Goal: Obtain resource: Obtain resource

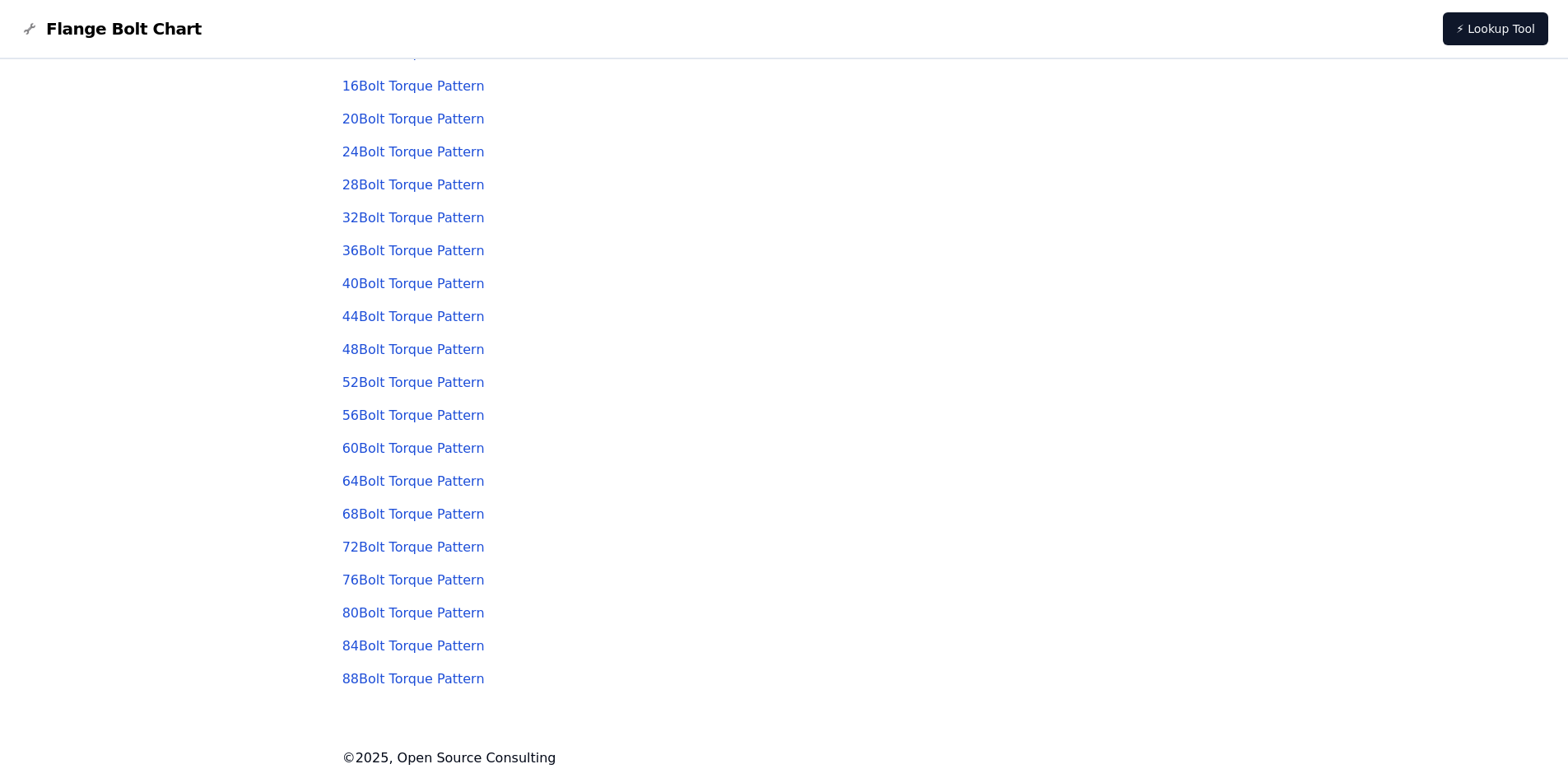
scroll to position [173, 0]
click at [440, 682] on link "88 Bolt Torque Pattern" at bounding box center [413, 675] width 143 height 15
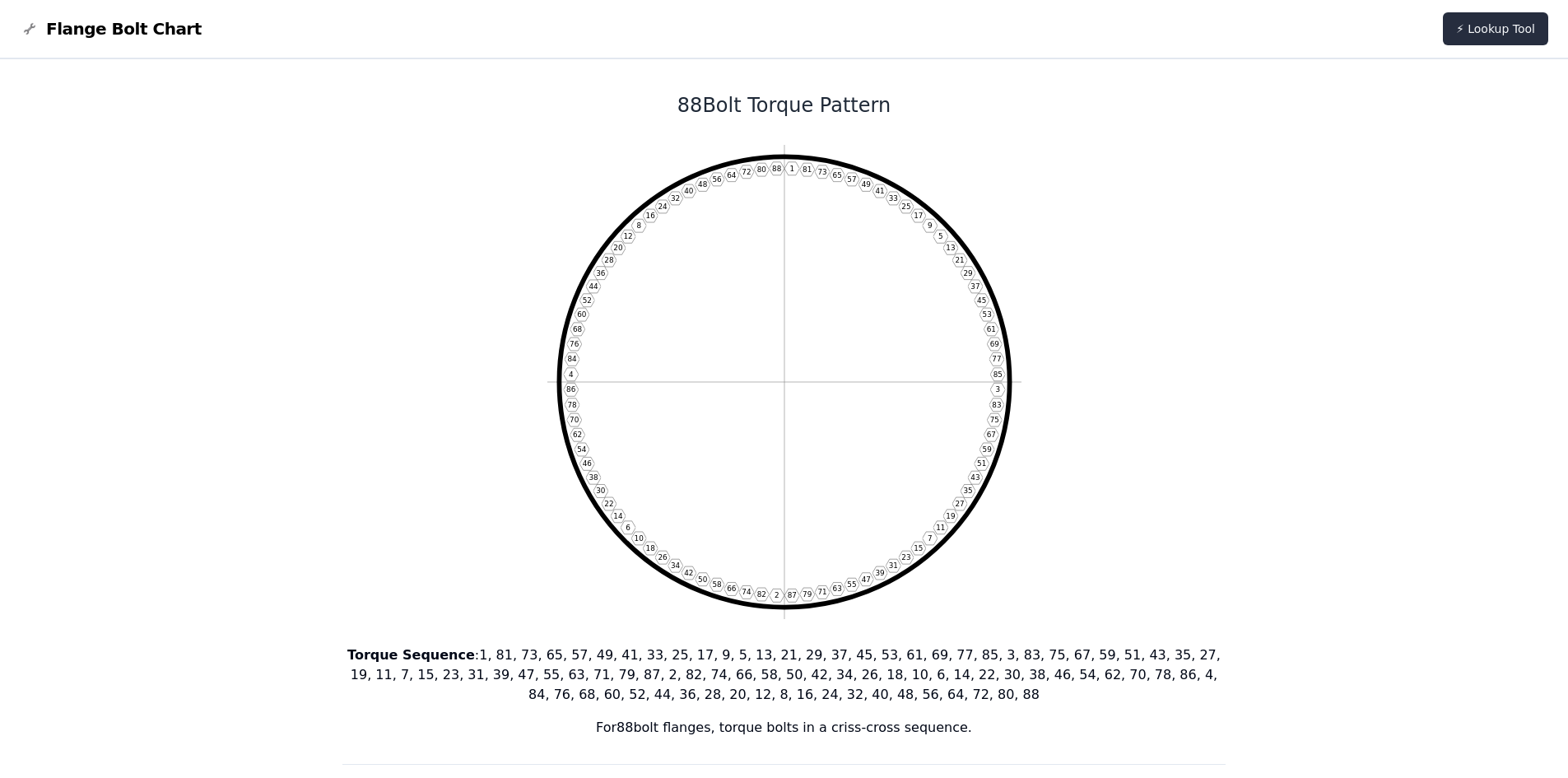
click at [1509, 25] on link "⚡ Lookup Tool" at bounding box center [1495, 29] width 105 height 33
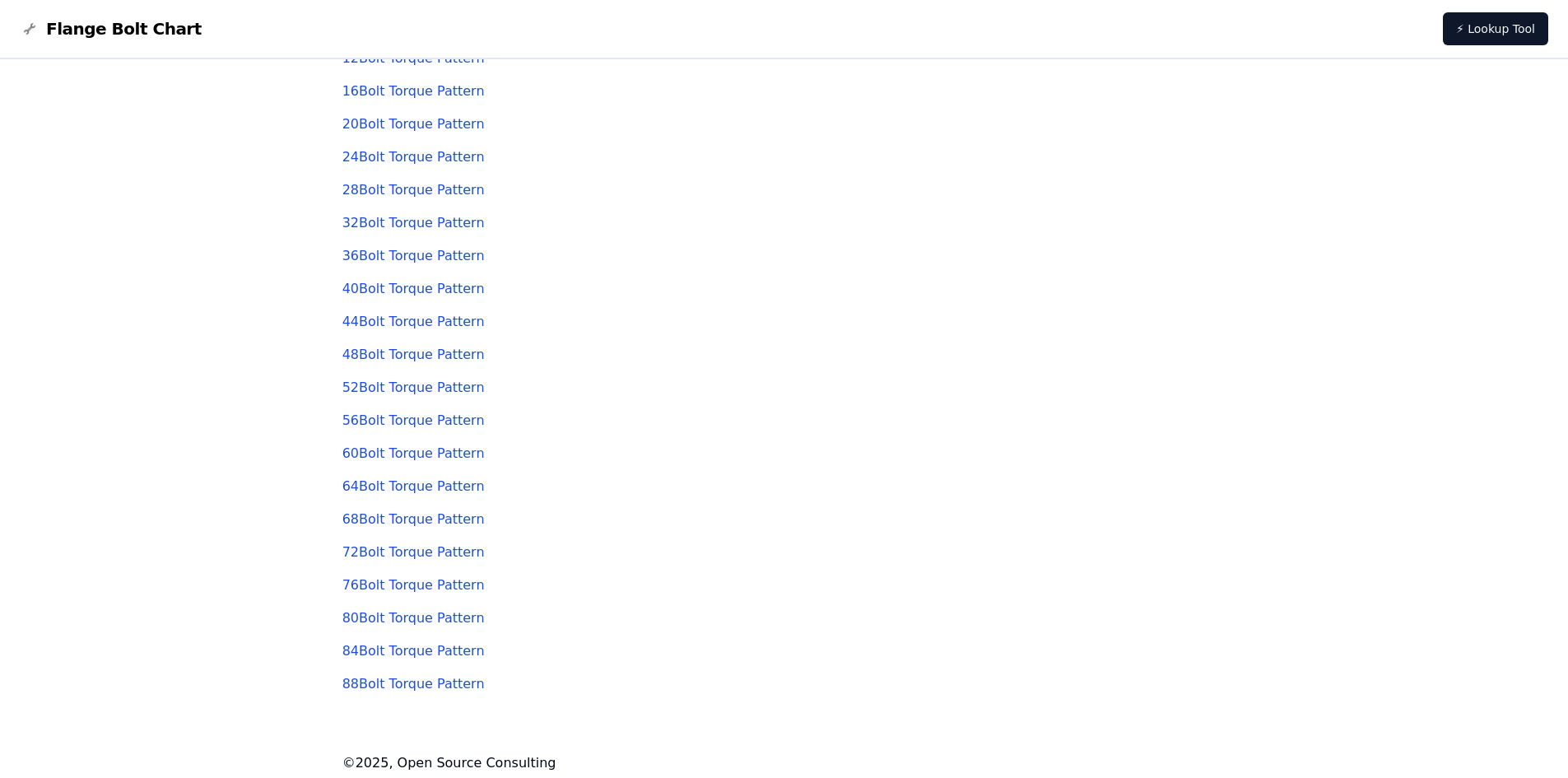
scroll to position [173, 0]
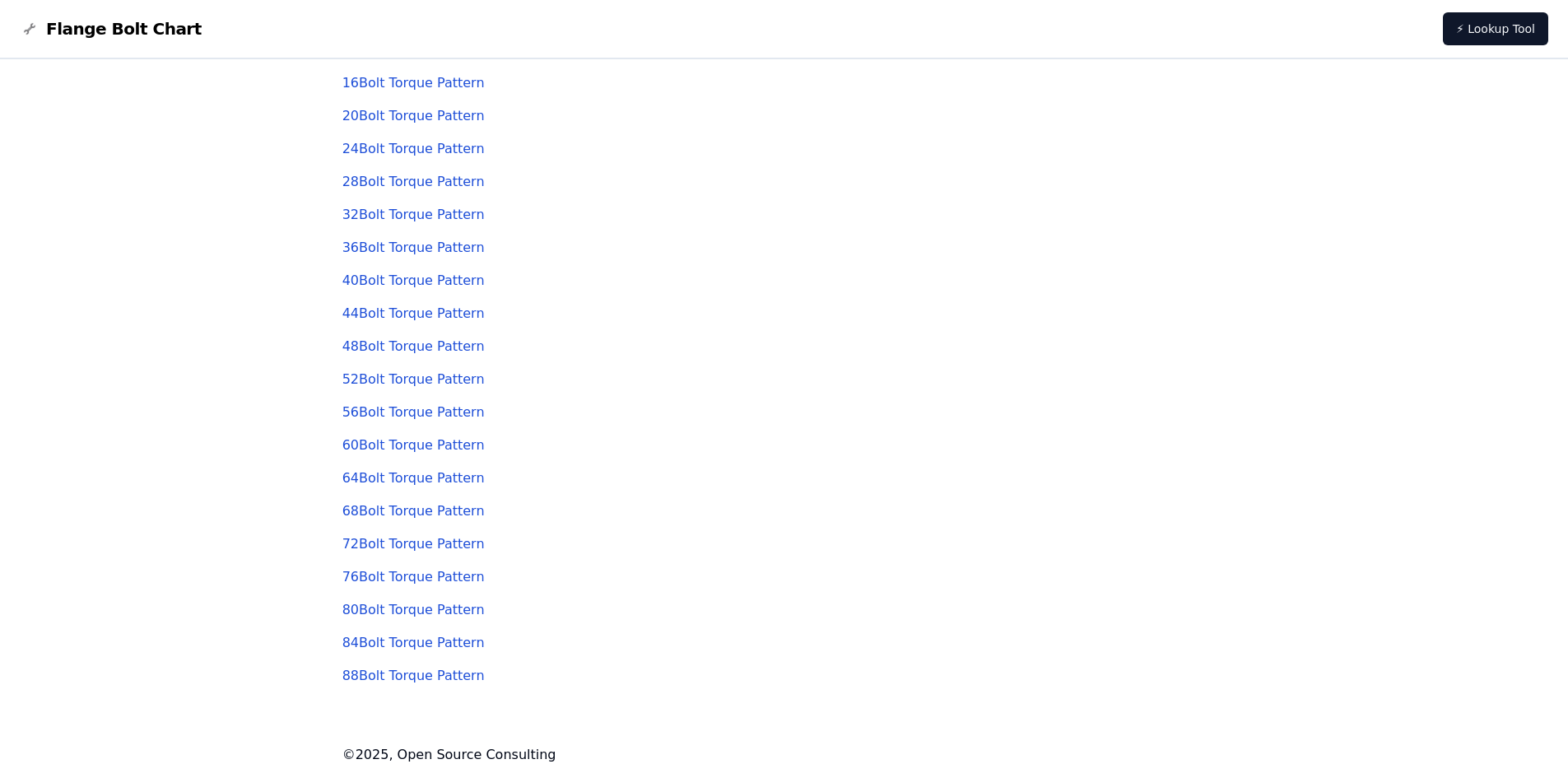
click at [76, 34] on span "Flange Bolt Chart" at bounding box center [123, 28] width 155 height 23
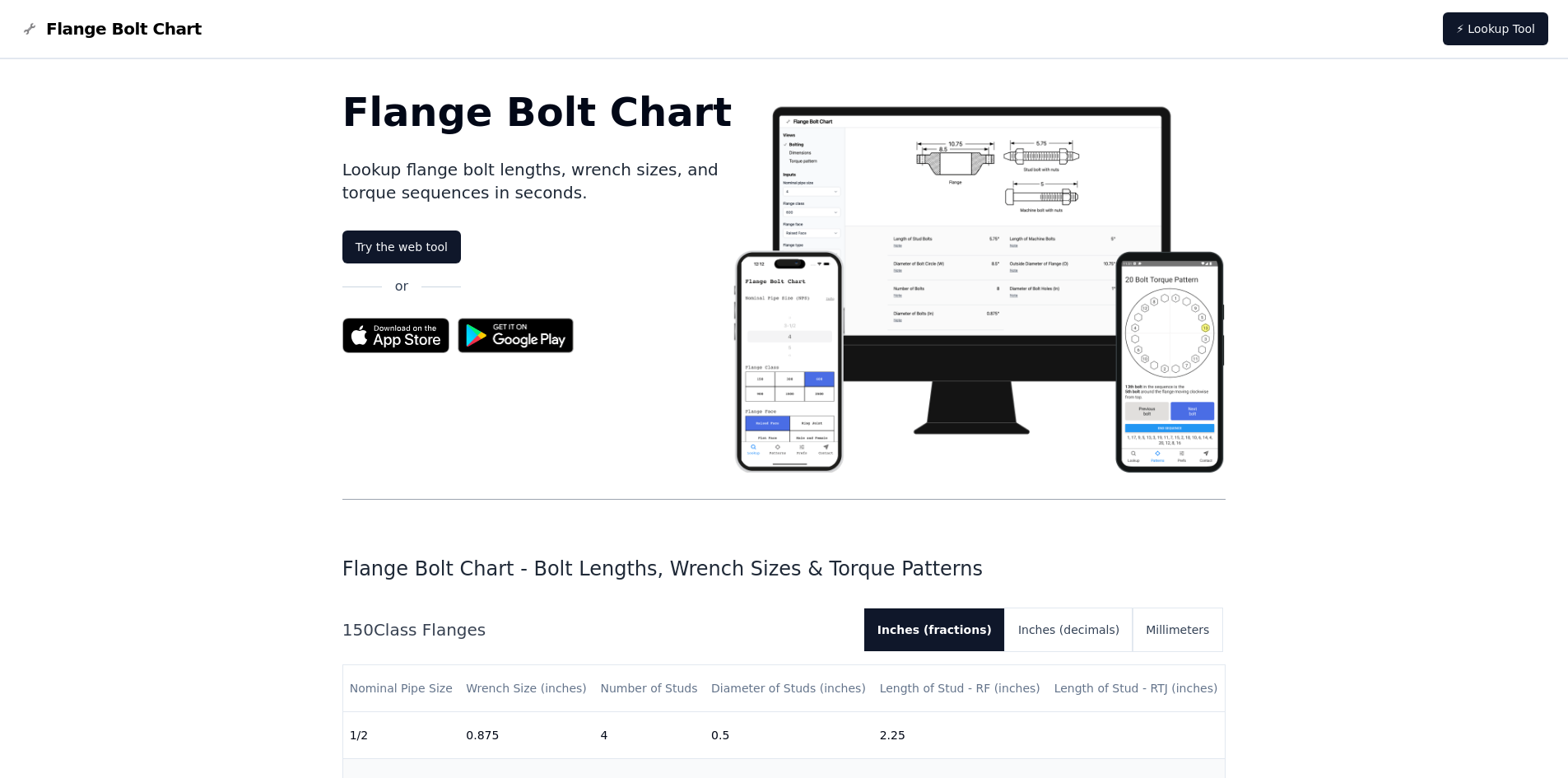
scroll to position [173, 0]
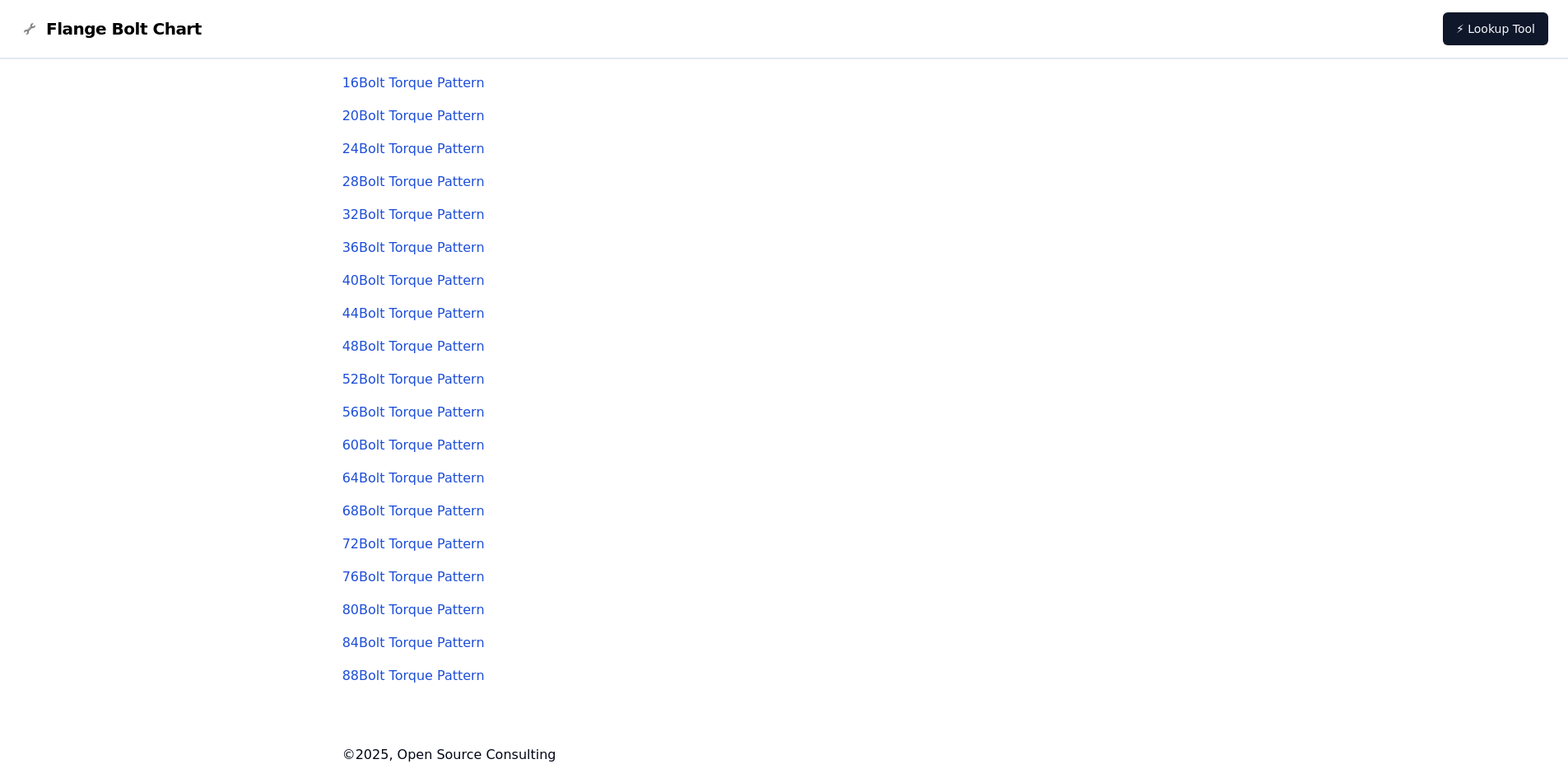
click at [422, 684] on div "88 Bolt Torque Pattern" at bounding box center [784, 675] width 884 height 33
click at [420, 675] on link "88 Bolt Torque Pattern" at bounding box center [413, 675] width 143 height 15
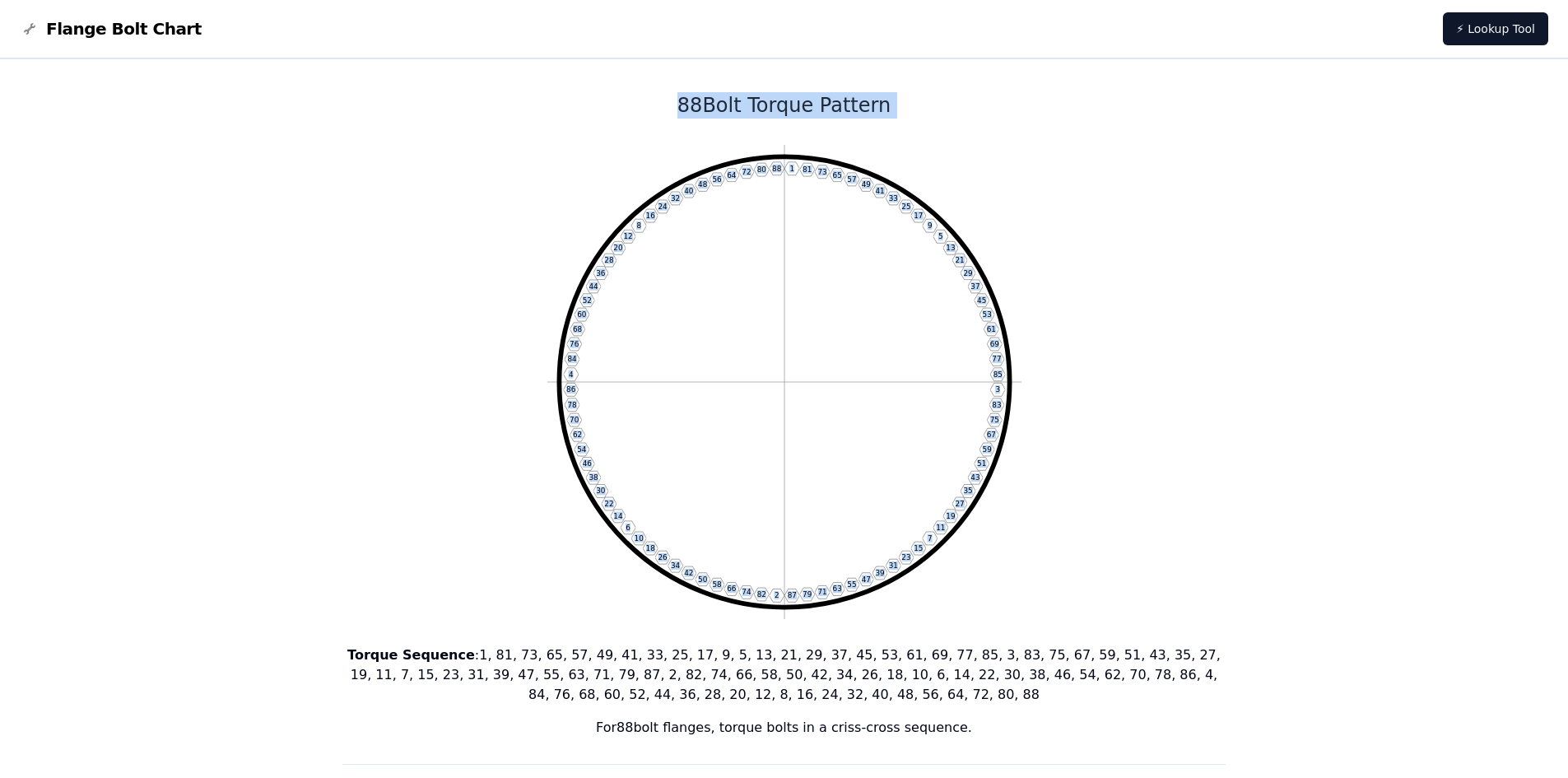
drag, startPoint x: 662, startPoint y: 102, endPoint x: 783, endPoint y: 175, distance: 141.3
copy div "88 Bolt Torque Pattern 1 81 73 65 57 49 41 33 25 17 9 5 13 21 29 37 45 53 61 69…"
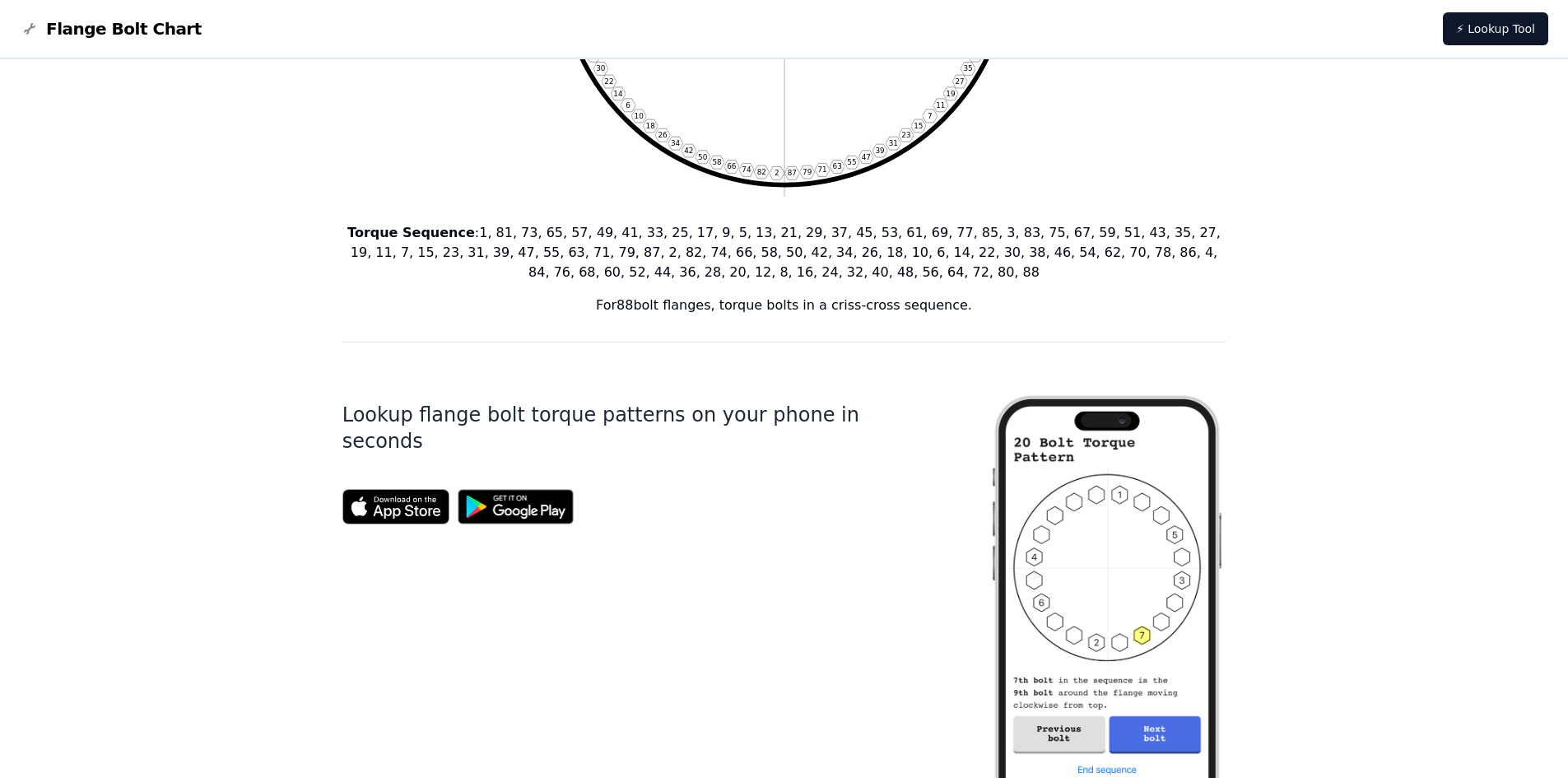
scroll to position [576, 0]
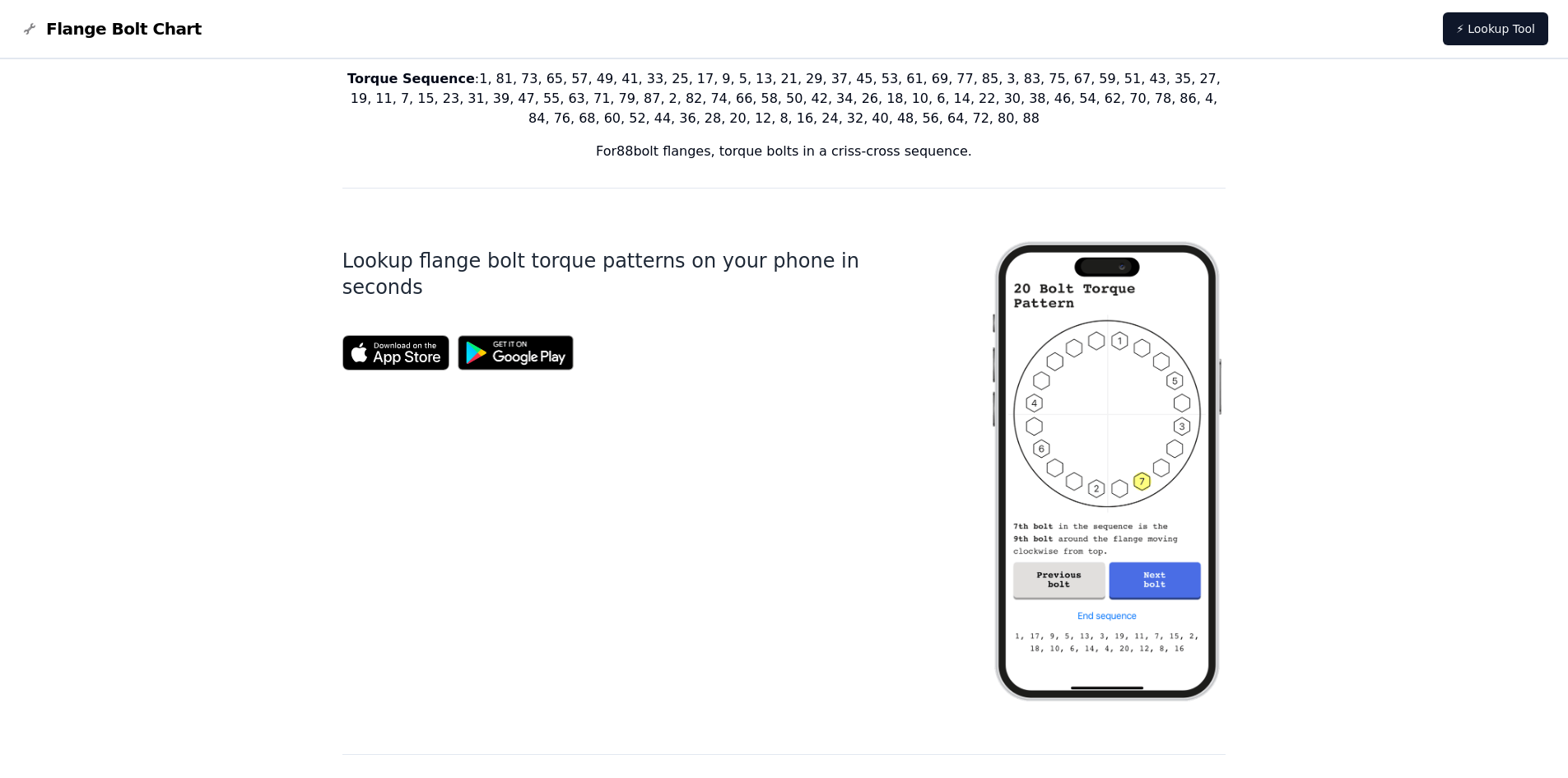
click at [1087, 490] on img at bounding box center [1107, 471] width 237 height 513
click at [411, 335] on img at bounding box center [396, 352] width 107 height 35
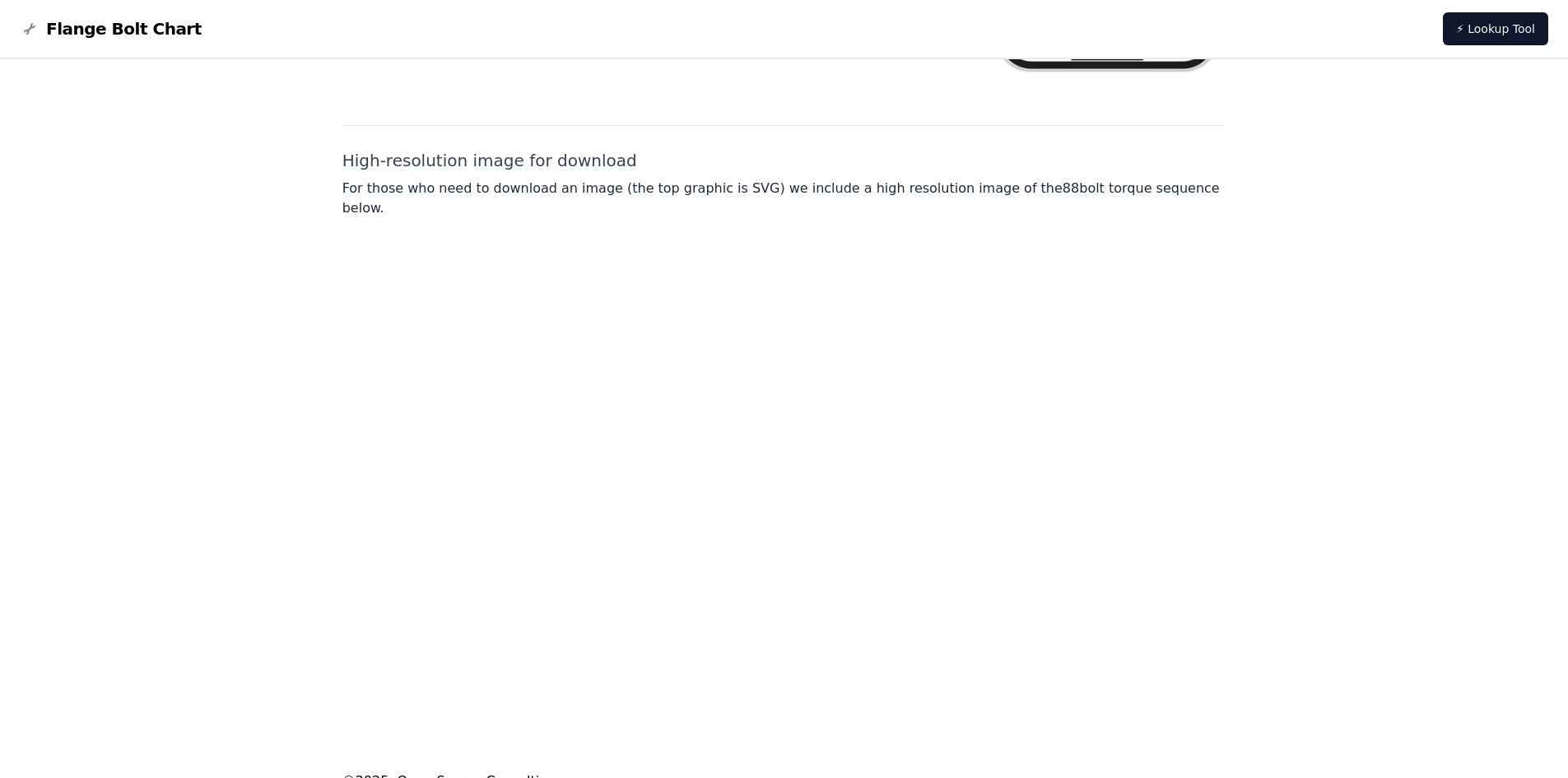
scroll to position [1211, 0]
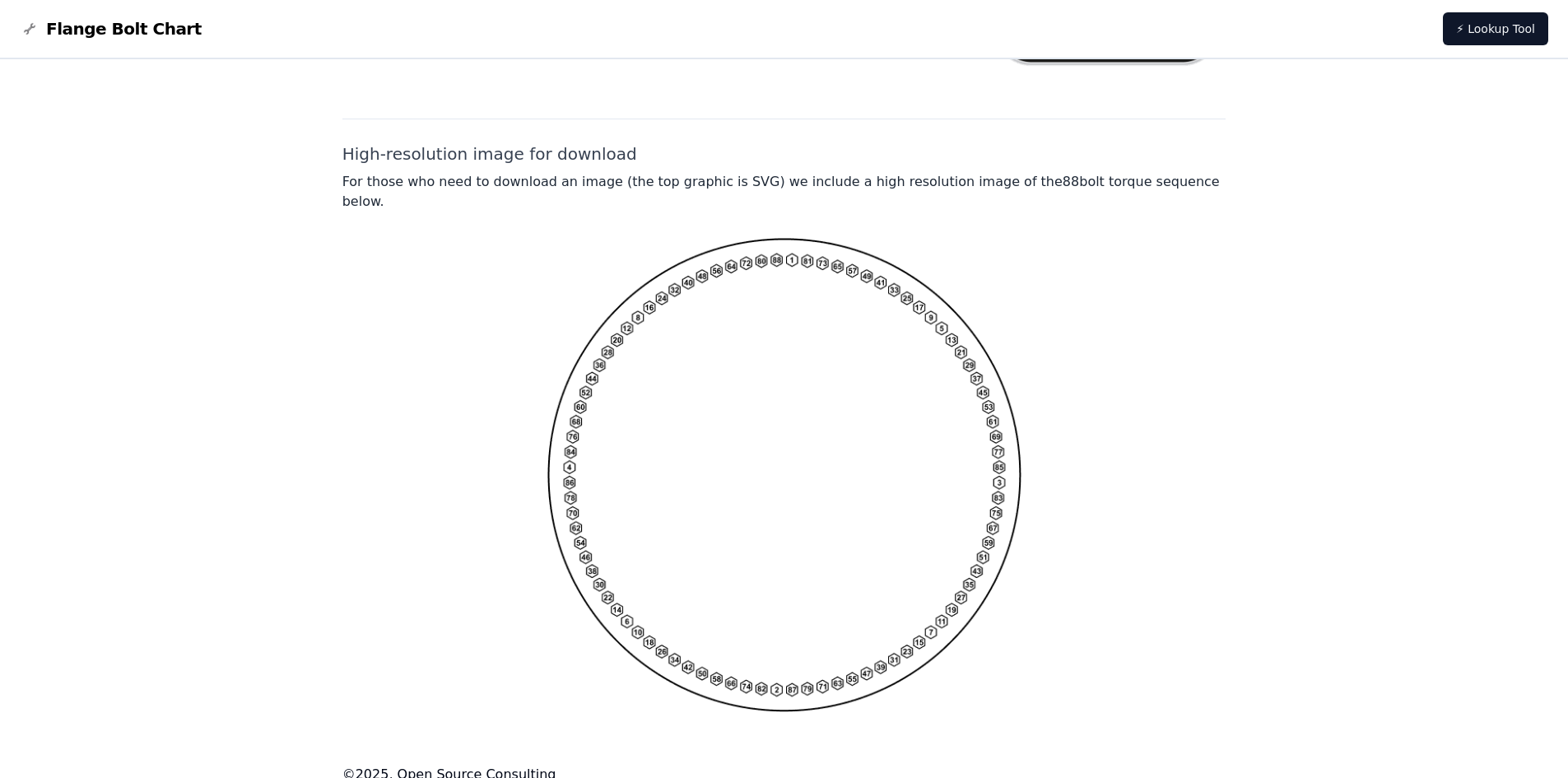
click at [642, 278] on img at bounding box center [784, 475] width 474 height 474
click at [558, 182] on p "For those who need to download an image (the top graphic is SVG) we include a h…" at bounding box center [784, 192] width 884 height 40
click at [558, 182] on p "For those who need to download an image (the top graphic is SVG) we include a h…" at bounding box center [784, 192] width 884 height 40
click at [524, 307] on div at bounding box center [784, 475] width 884 height 474
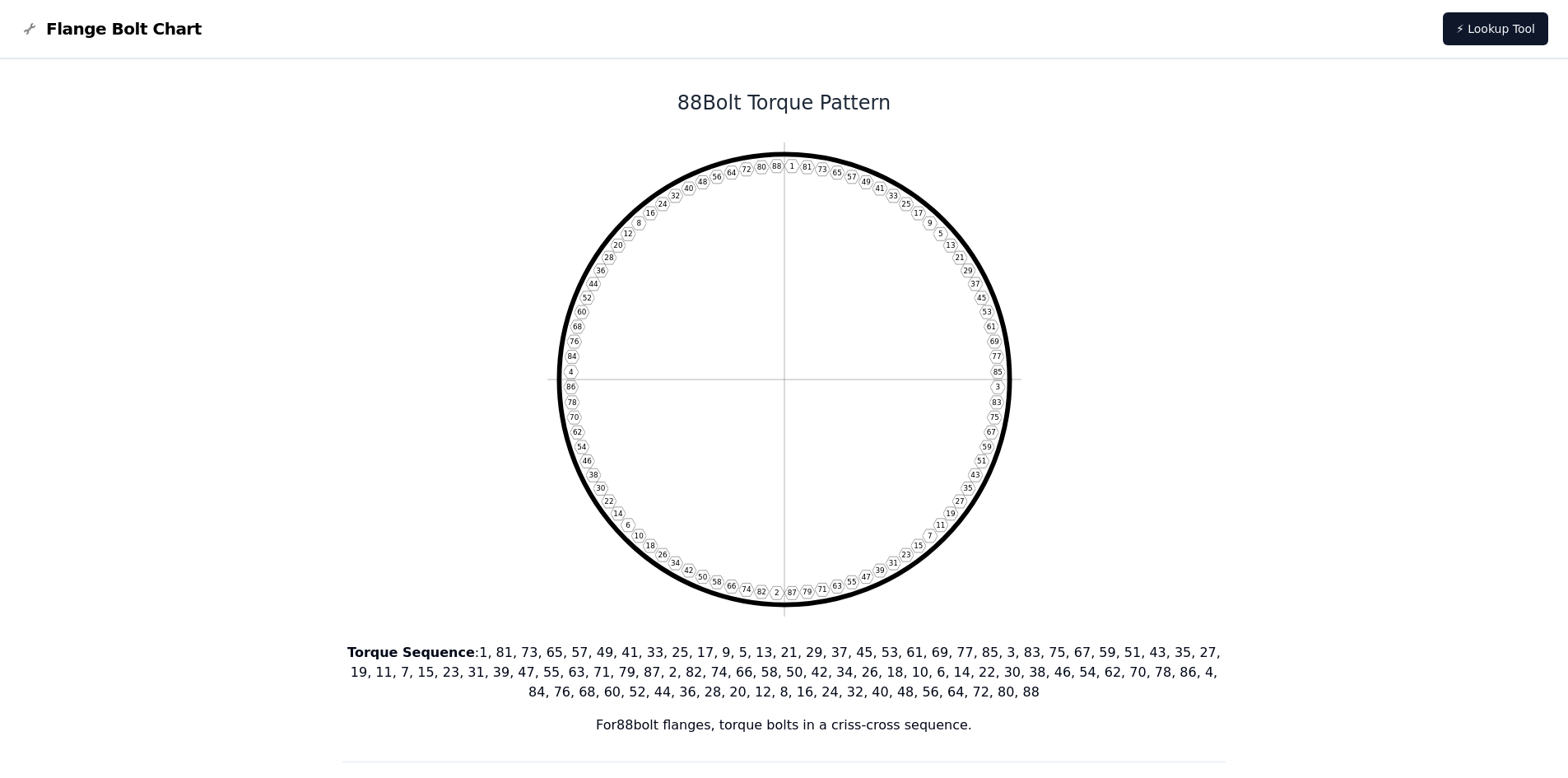
scroll to position [0, 0]
click at [119, 28] on span "Flange Bolt Chart" at bounding box center [123, 28] width 155 height 23
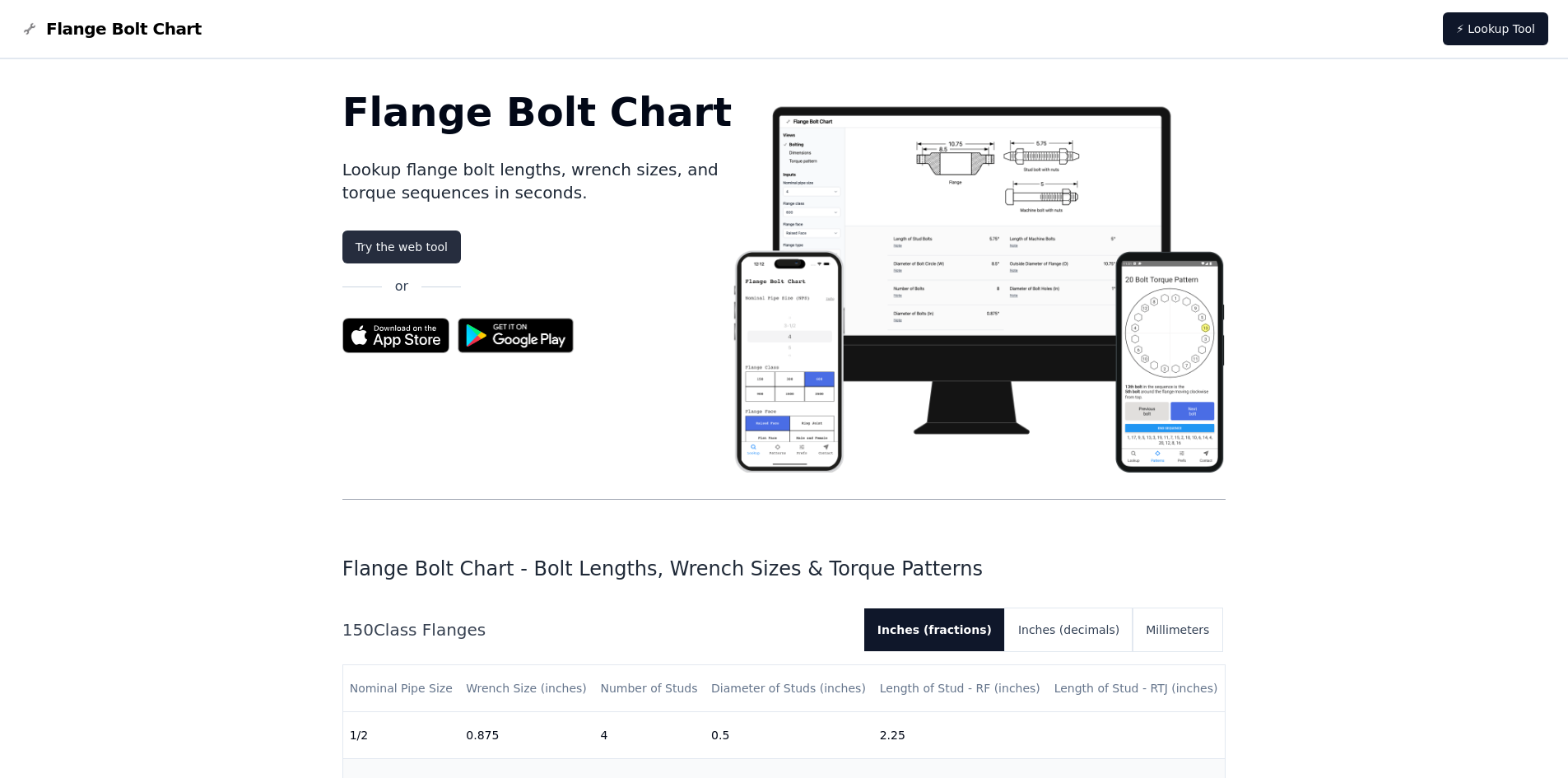
click at [391, 245] on link "Try the web tool" at bounding box center [401, 247] width 119 height 33
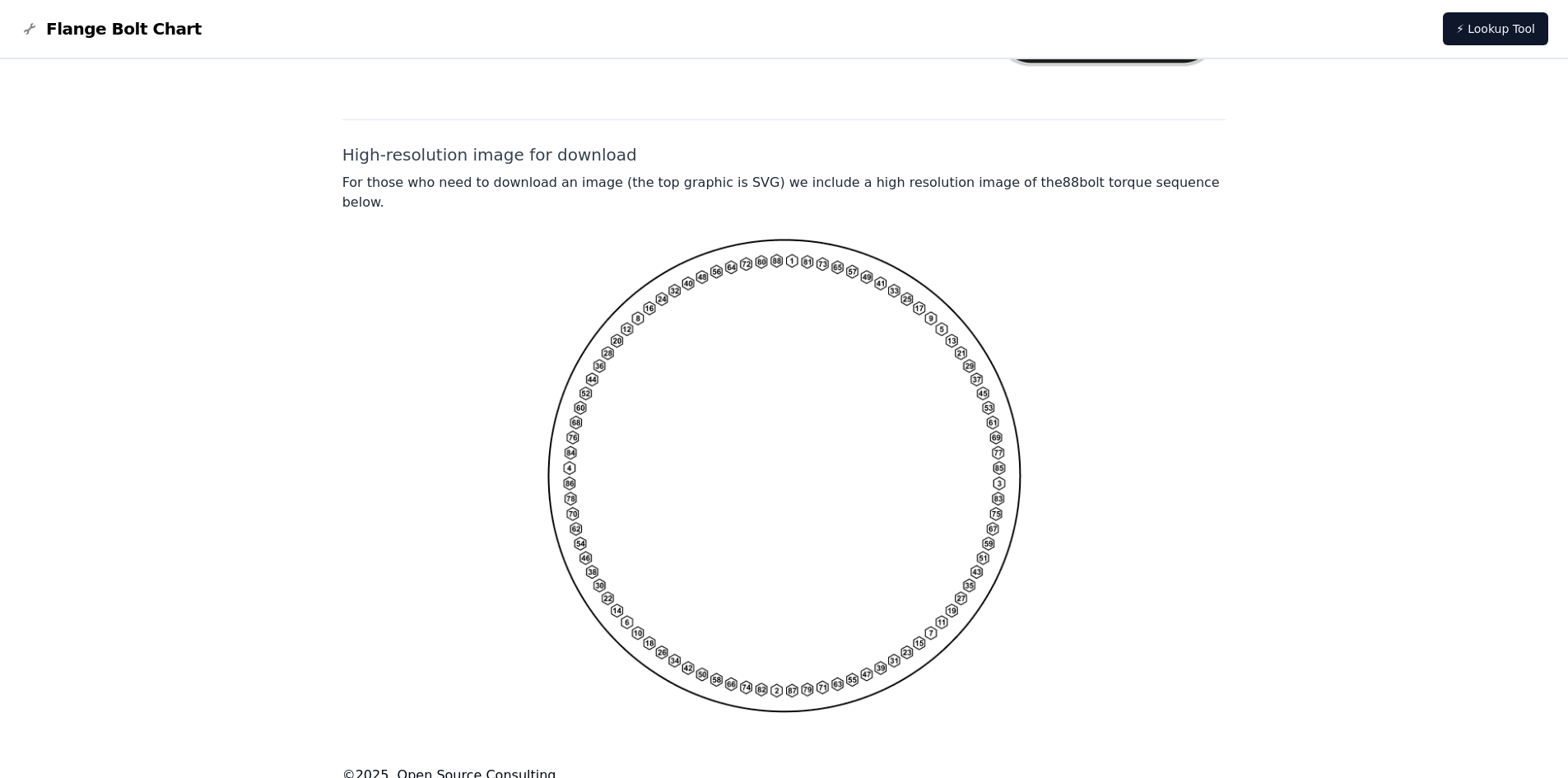
scroll to position [1211, 0]
